Goal: Information Seeking & Learning: Learn about a topic

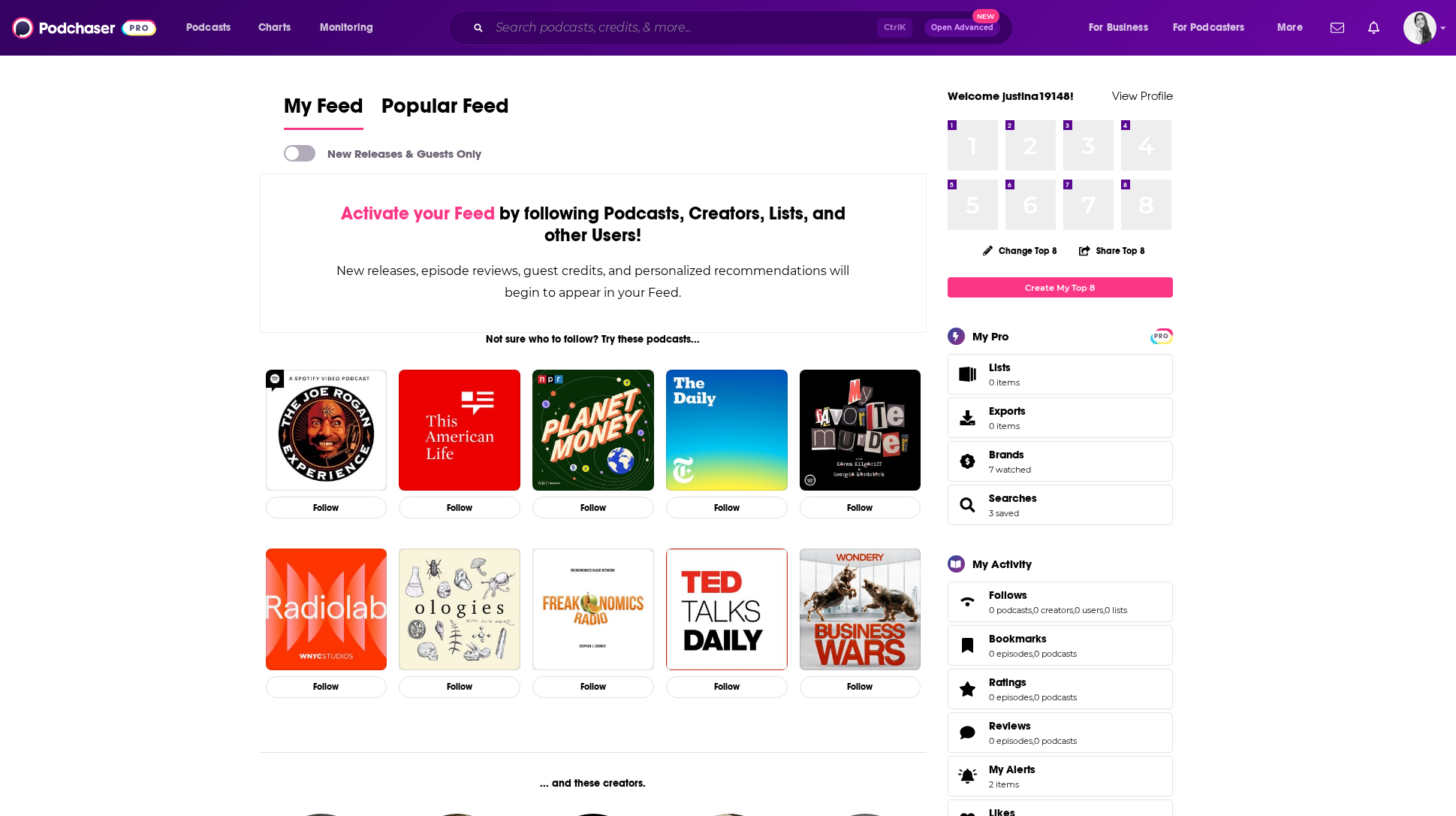
click at [525, 28] on input "Search podcasts, credits, & more..." at bounding box center [683, 27] width 388 height 24
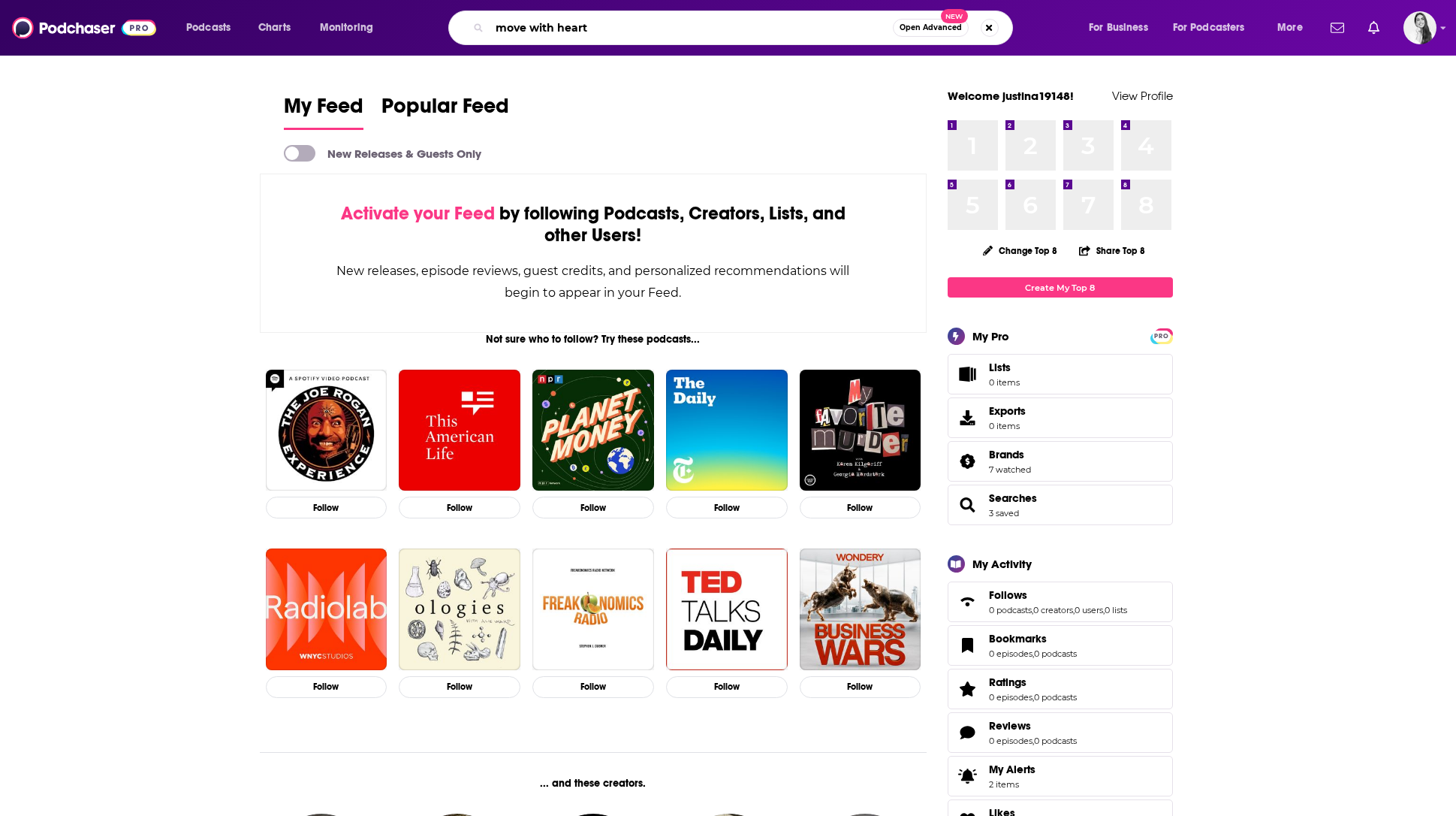
type input "move with heart"
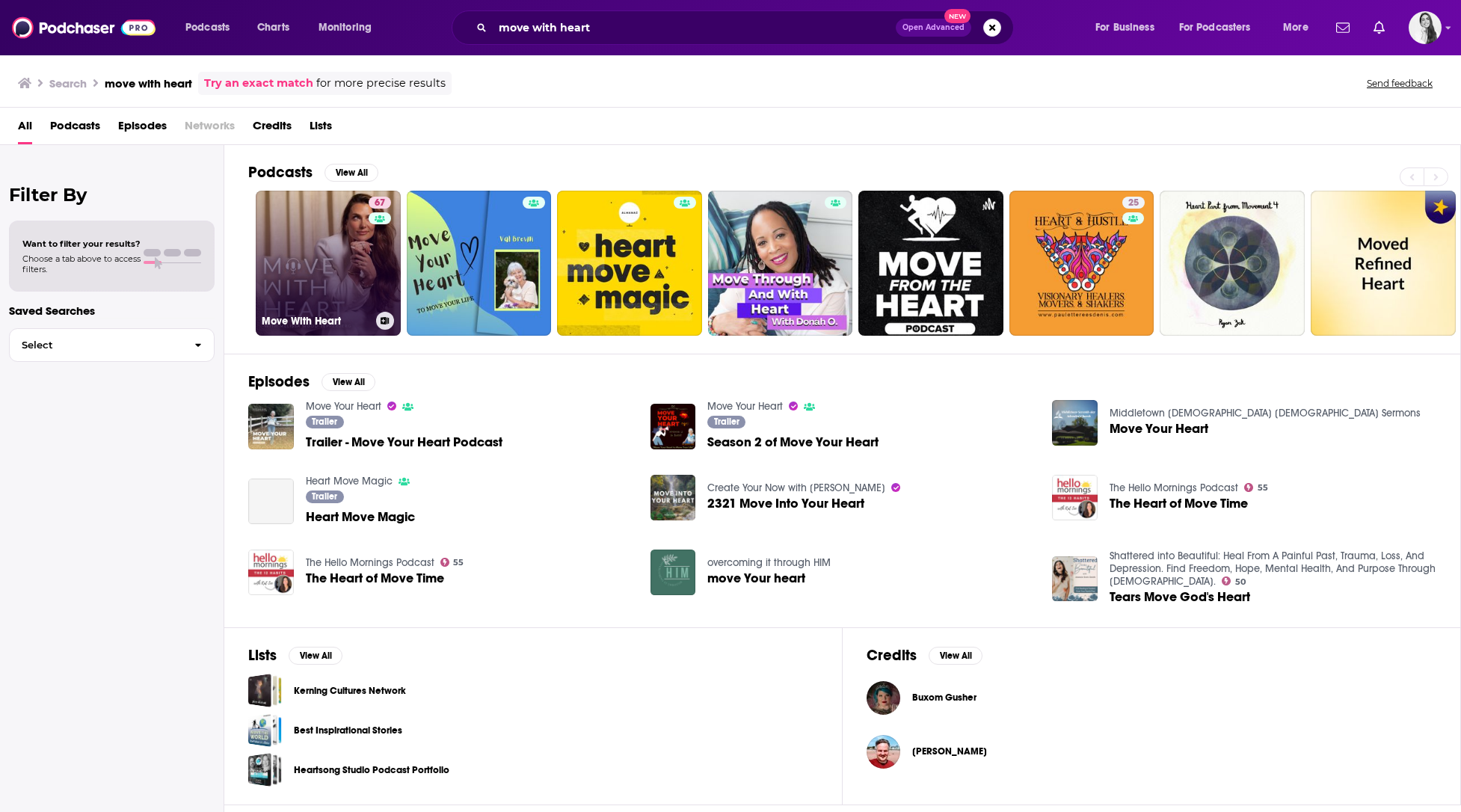
click at [330, 259] on link "67 Move With Heart" at bounding box center [328, 263] width 145 height 145
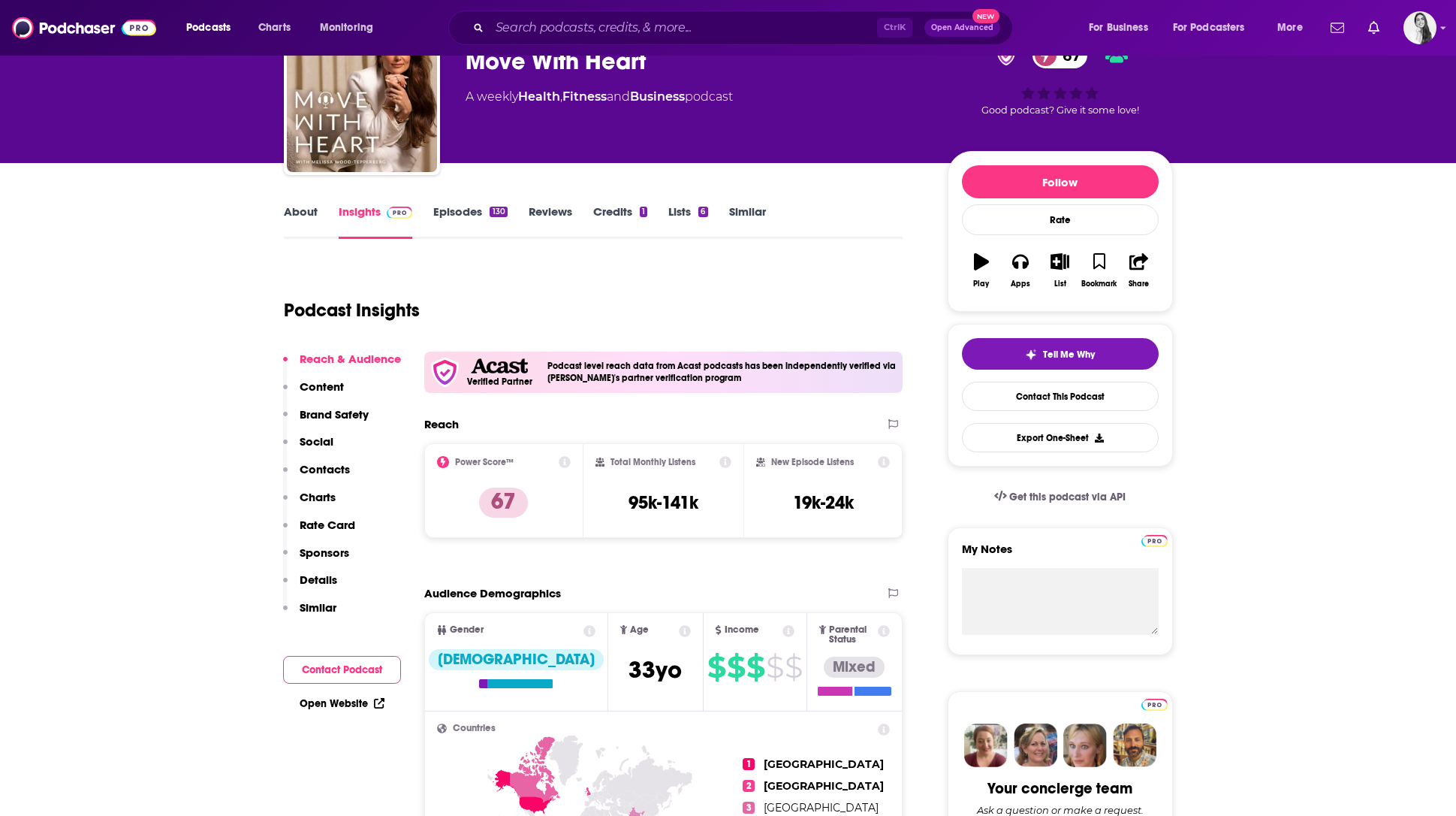
scroll to position [150, 0]
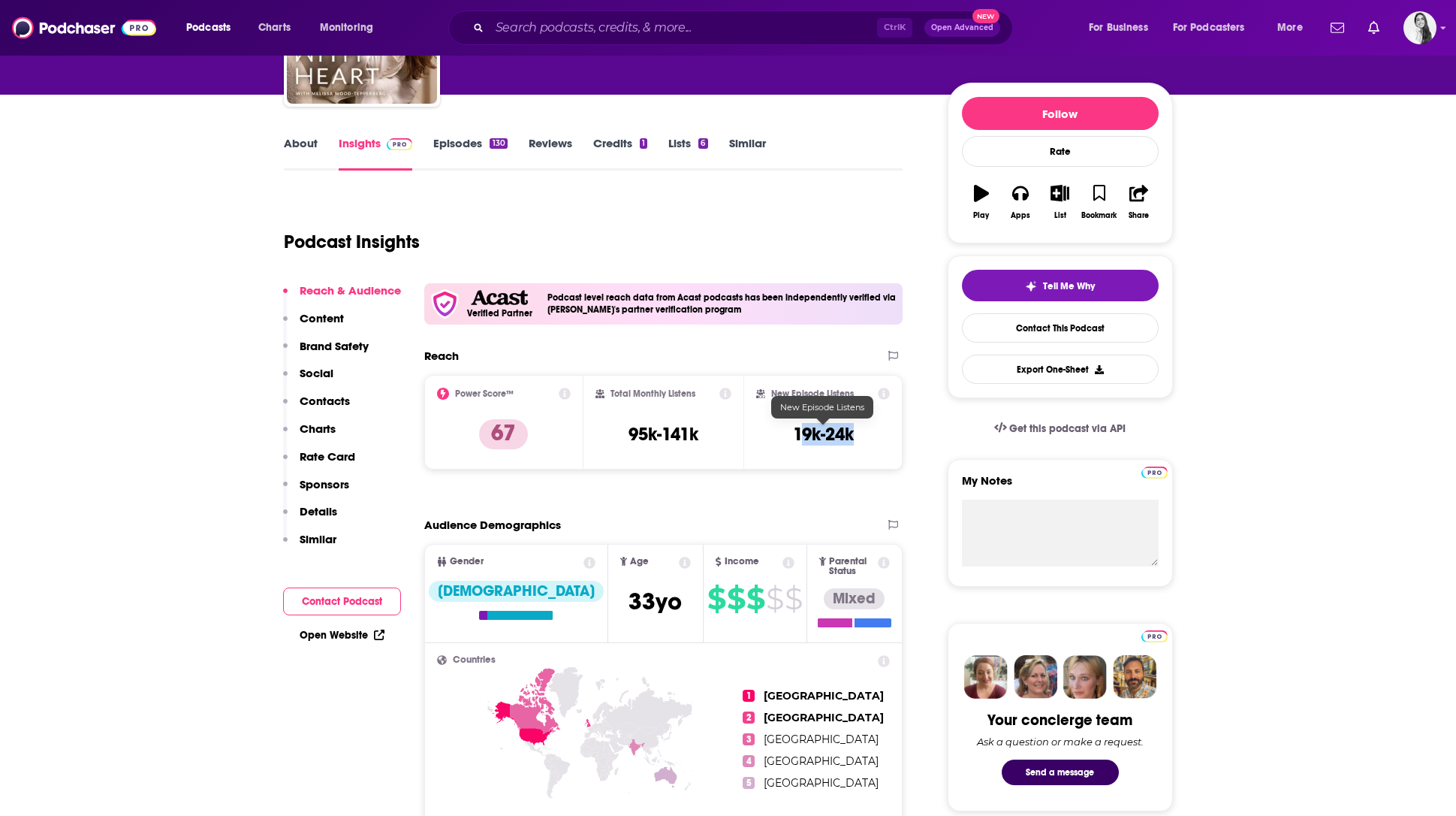
drag, startPoint x: 866, startPoint y: 429, endPoint x: 798, endPoint y: 426, distance: 68.1
click at [798, 427] on div "New Episode Listens 19k-24k" at bounding box center [823, 422] width 134 height 69
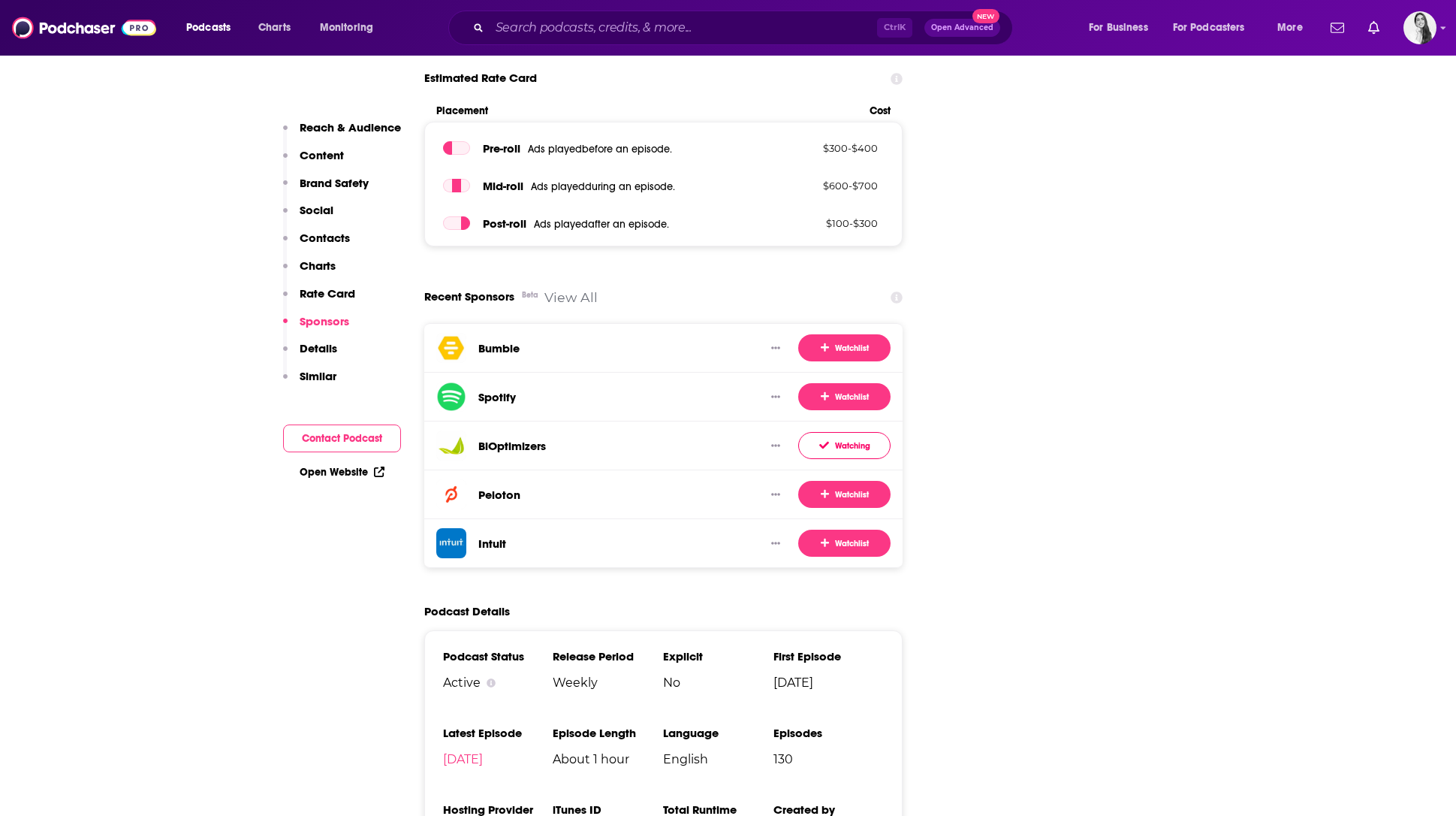
scroll to position [3230, 0]
